Goal: Task Accomplishment & Management: Use online tool/utility

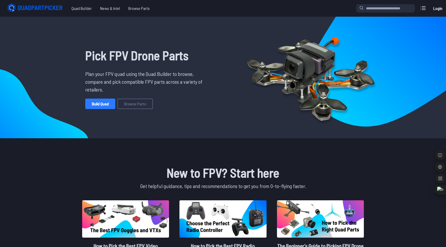
click at [107, 105] on link "Build Quad" at bounding box center [100, 104] width 30 height 10
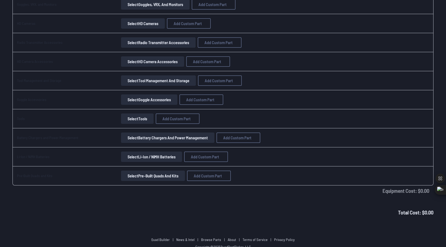
scroll to position [419, 0]
click at [162, 135] on button "Select Battery Chargers and Power Management" at bounding box center [167, 137] width 93 height 10
click at [189, 136] on button "Select Battery Chargers and Power Management" at bounding box center [167, 137] width 93 height 10
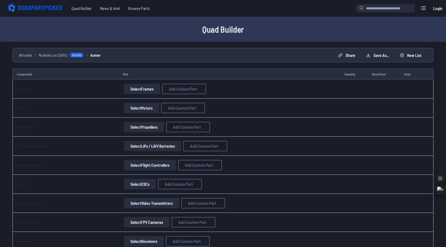
click at [147, 89] on button "Select Frames" at bounding box center [142, 89] width 36 height 10
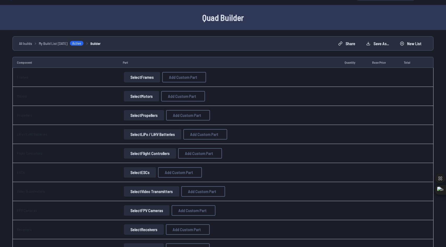
scroll to position [18, 0]
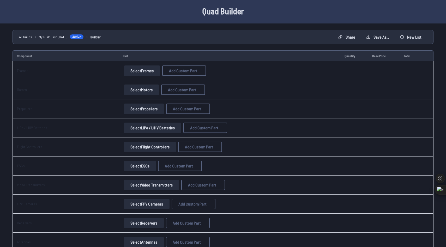
click at [126, 88] on button "Select Motors" at bounding box center [141, 90] width 35 height 10
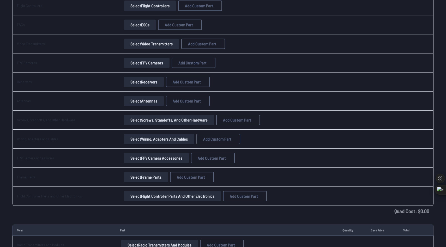
scroll to position [161, 0]
